Goal: Task Accomplishment & Management: Use online tool/utility

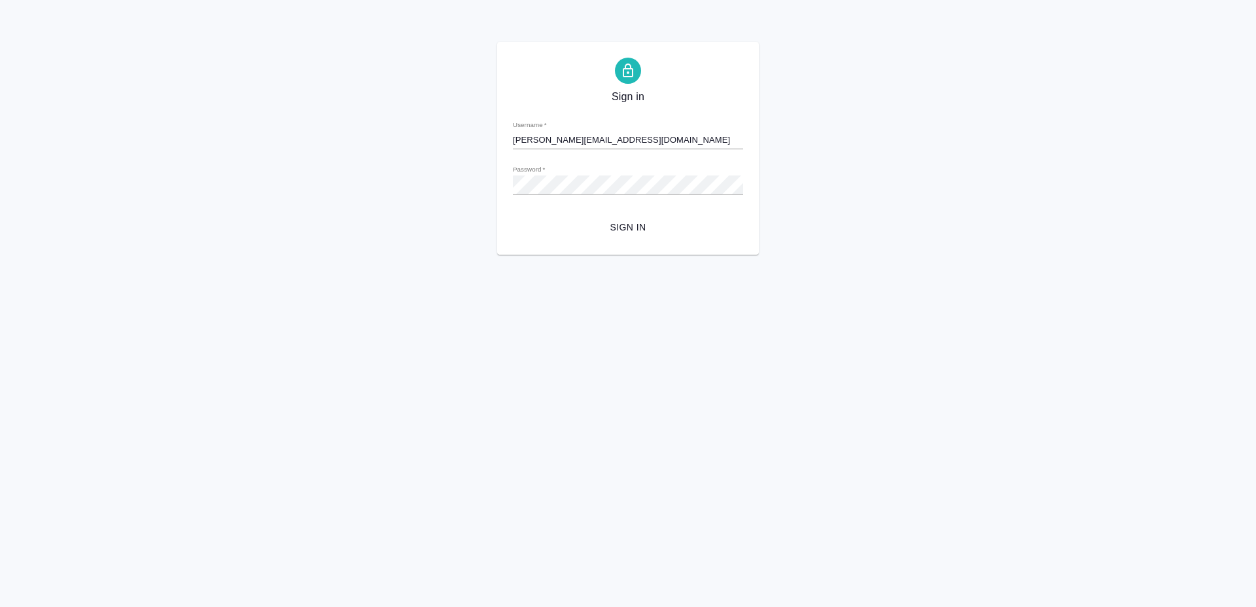
type input "a.mayorov@awatera.com"
click at [617, 229] on span "Sign in" at bounding box center [627, 227] width 209 height 16
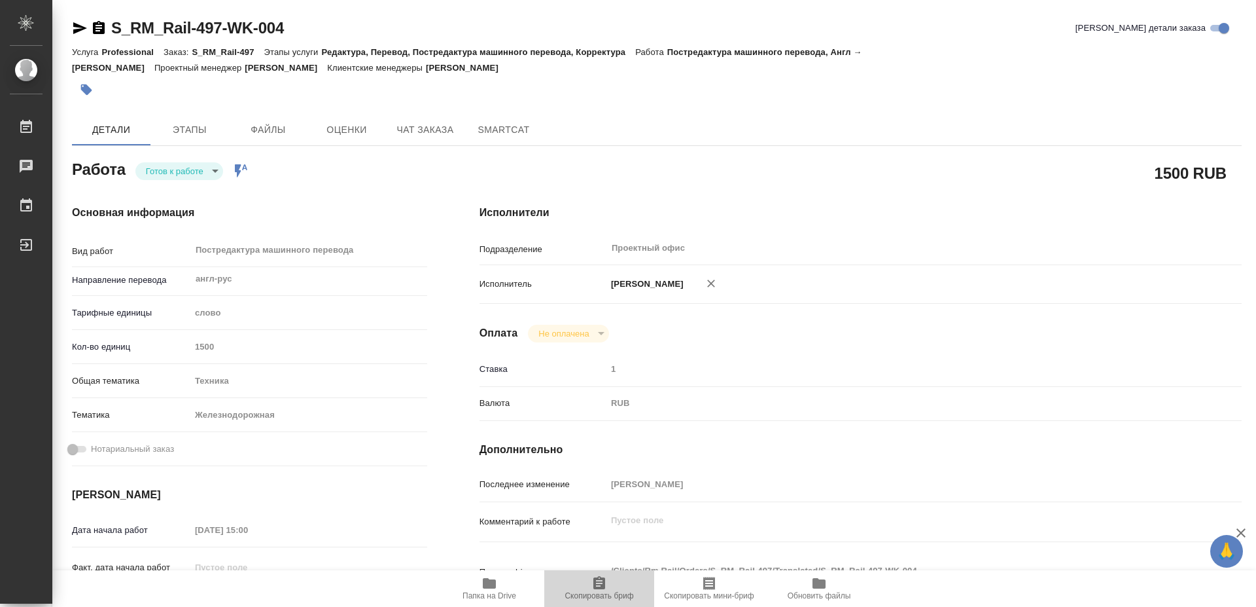
click at [592, 584] on icon "button" at bounding box center [600, 583] width 16 height 16
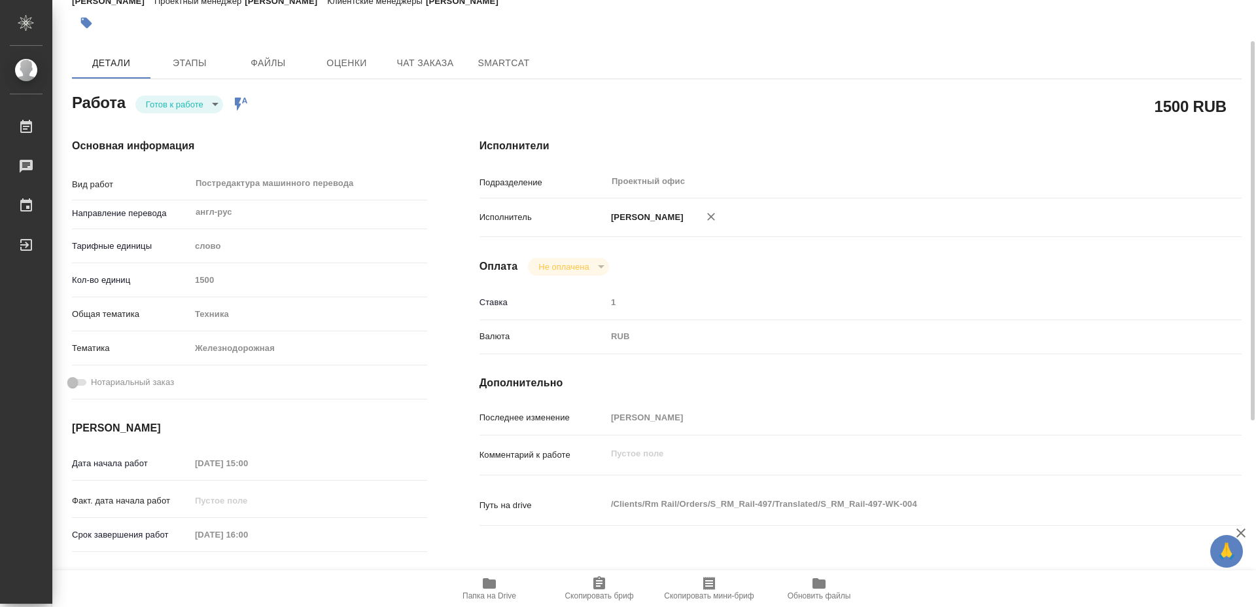
click at [481, 586] on span "Папка на Drive" at bounding box center [489, 587] width 94 height 25
